Goal: Entertainment & Leisure: Browse casually

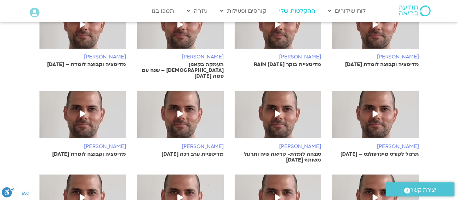
drag, startPoint x: 0, startPoint y: 0, endPoint x: 298, endPoint y: 12, distance: 297.9
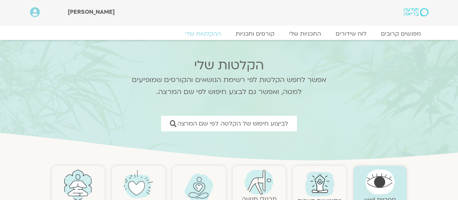
scroll to position [175, 0]
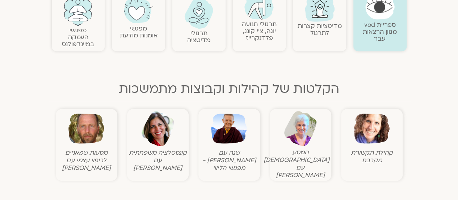
click at [311, 9] on img at bounding box center [319, 8] width 35 height 35
click at [265, 18] on link at bounding box center [259, 7] width 46 height 25
click at [259, 4] on img at bounding box center [258, 7] width 29 height 25
click at [261, 25] on link "תרגולי תנועה יוגה, צ׳י קונג, פלדנקרייז" at bounding box center [259, 31] width 35 height 22
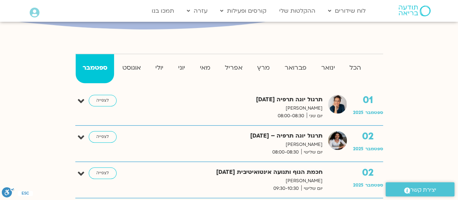
scroll to position [174, 0]
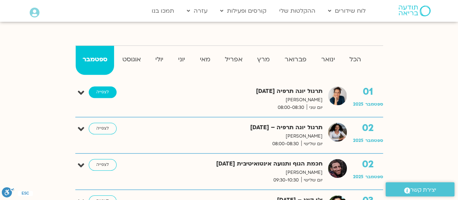
click at [110, 88] on link "לצפייה" at bounding box center [103, 92] width 28 height 12
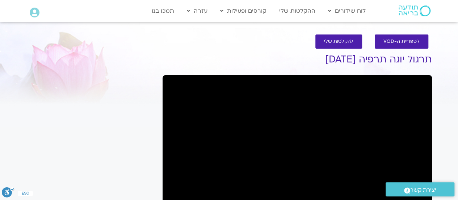
scroll to position [175, 0]
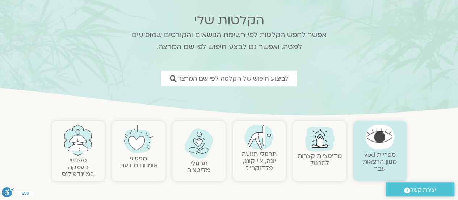
scroll to position [44, 0]
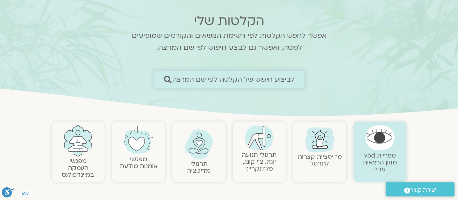
click at [288, 81] on span "לביצוע חיפוש של הקלטה לפי שם המרצה" at bounding box center [233, 79] width 122 height 8
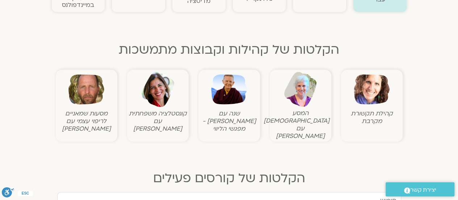
scroll to position [39, 0]
